Goal: Transaction & Acquisition: Subscribe to service/newsletter

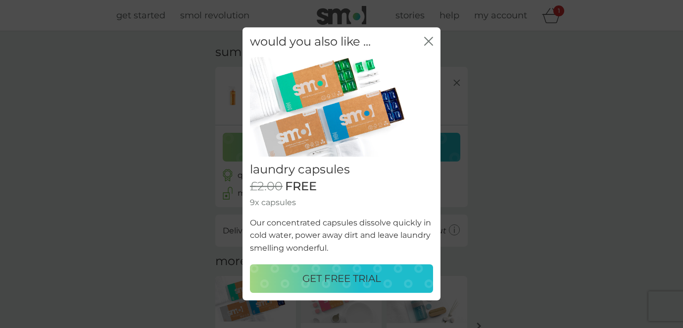
click at [340, 287] on button "GET FREE TRIAL" at bounding box center [341, 278] width 183 height 29
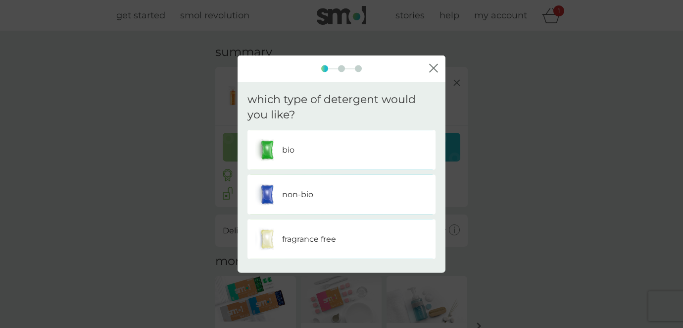
click at [318, 145] on div "bio" at bounding box center [341, 149] width 173 height 25
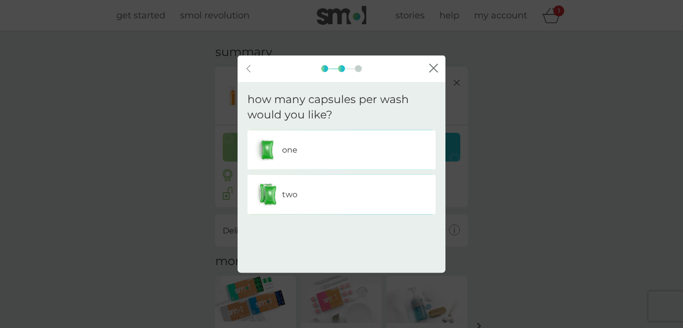
click at [308, 161] on div "one" at bounding box center [341, 149] width 173 height 25
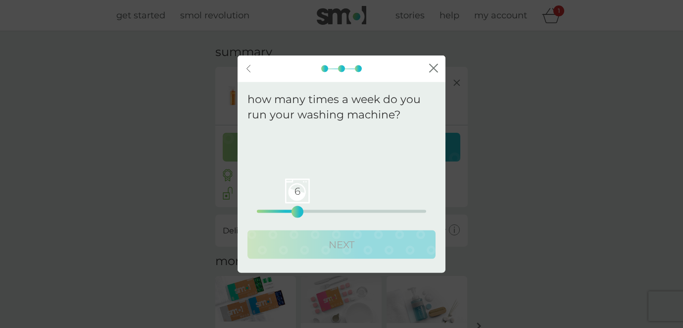
click at [299, 210] on div "6 0 12.5 25" at bounding box center [341, 210] width 169 height 3
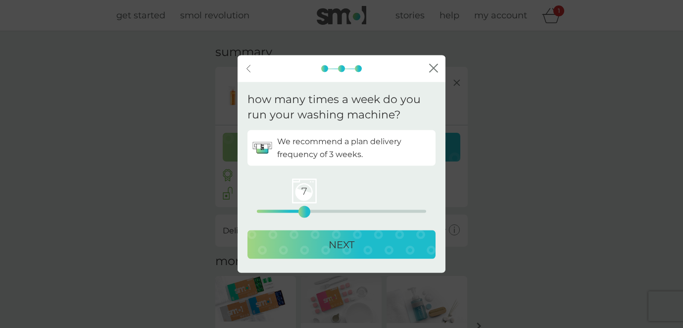
click at [303, 211] on div "7" at bounding box center [305, 211] width 4 height 4
click at [295, 210] on div "6 0 12.5 25" at bounding box center [341, 210] width 169 height 3
click at [316, 251] on div "NEXT" at bounding box center [341, 244] width 168 height 16
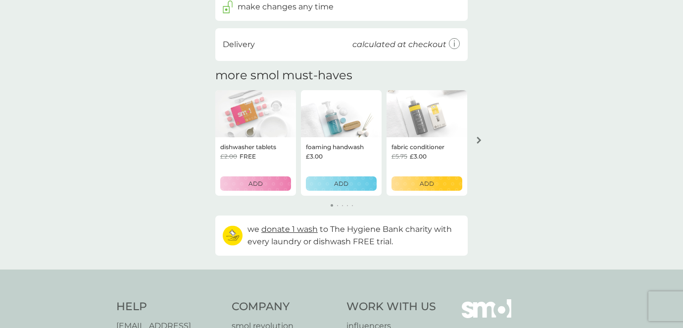
scroll to position [244, 0]
click at [479, 140] on icon "arrow right" at bounding box center [479, 139] width 4 height 7
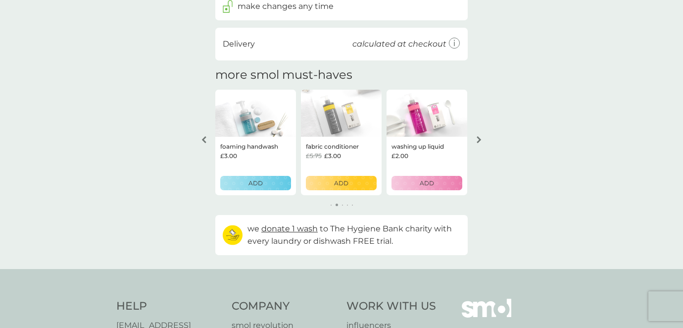
click at [479, 140] on icon "arrow right" at bounding box center [479, 139] width 4 height 7
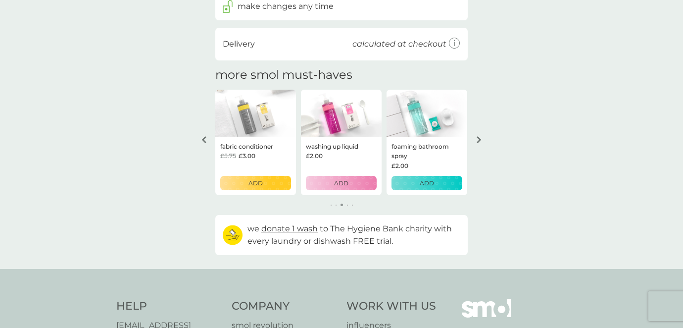
click at [479, 140] on icon "arrow right" at bounding box center [479, 139] width 4 height 7
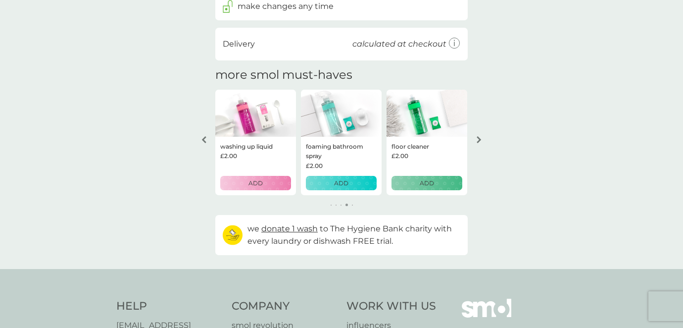
click at [479, 140] on icon "arrow right" at bounding box center [479, 139] width 4 height 7
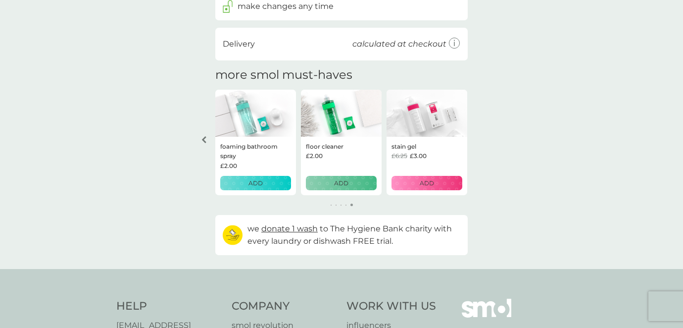
click at [277, 186] on div "ADD" at bounding box center [256, 182] width 58 height 9
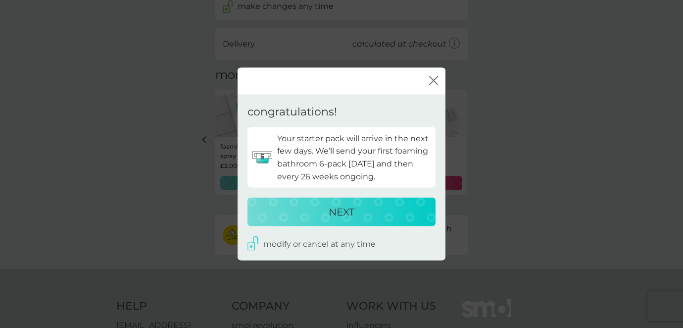
click at [370, 219] on div "NEXT" at bounding box center [341, 212] width 168 height 16
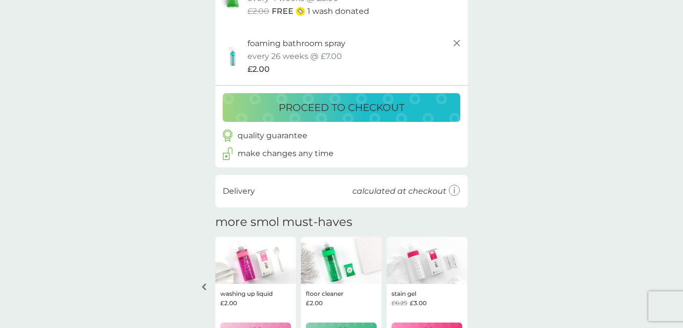
scroll to position [0, 0]
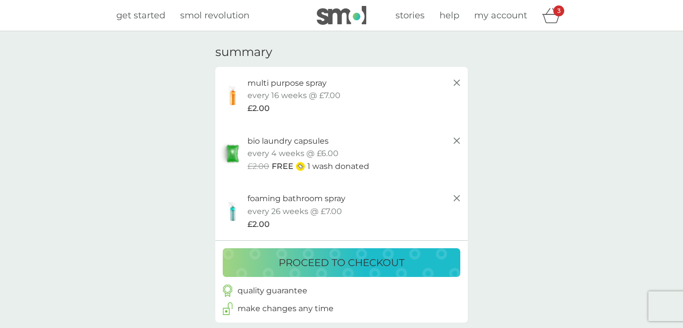
click at [159, 16] on span "get started" at bounding box center [140, 15] width 49 height 11
click at [367, 255] on p "proceed to checkout" at bounding box center [342, 263] width 126 height 16
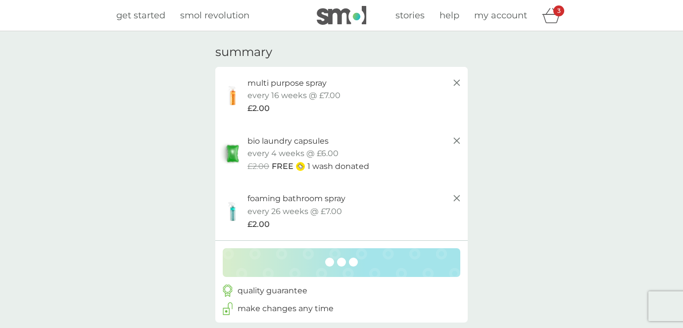
scroll to position [82, 0]
